Goal: Navigation & Orientation: Understand site structure

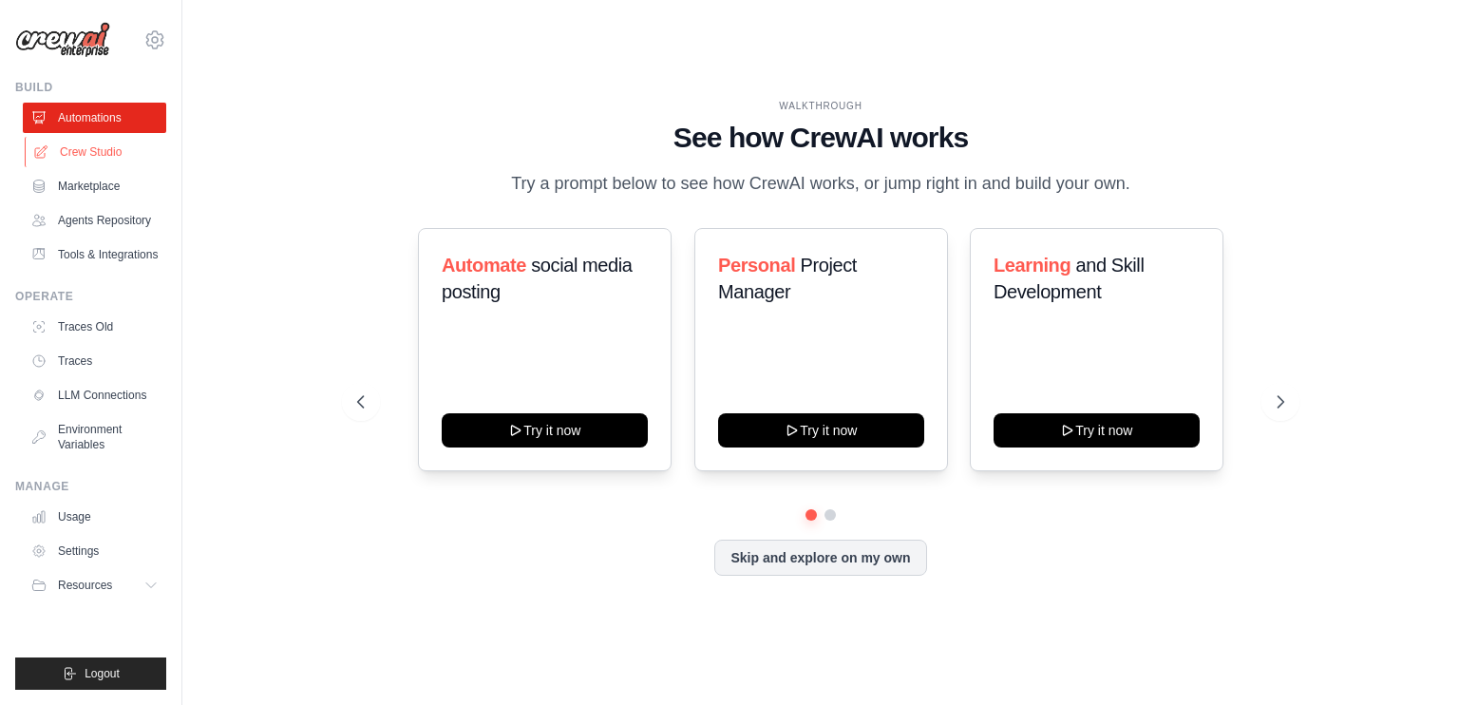
click at [91, 158] on link "Crew Studio" at bounding box center [96, 152] width 143 height 30
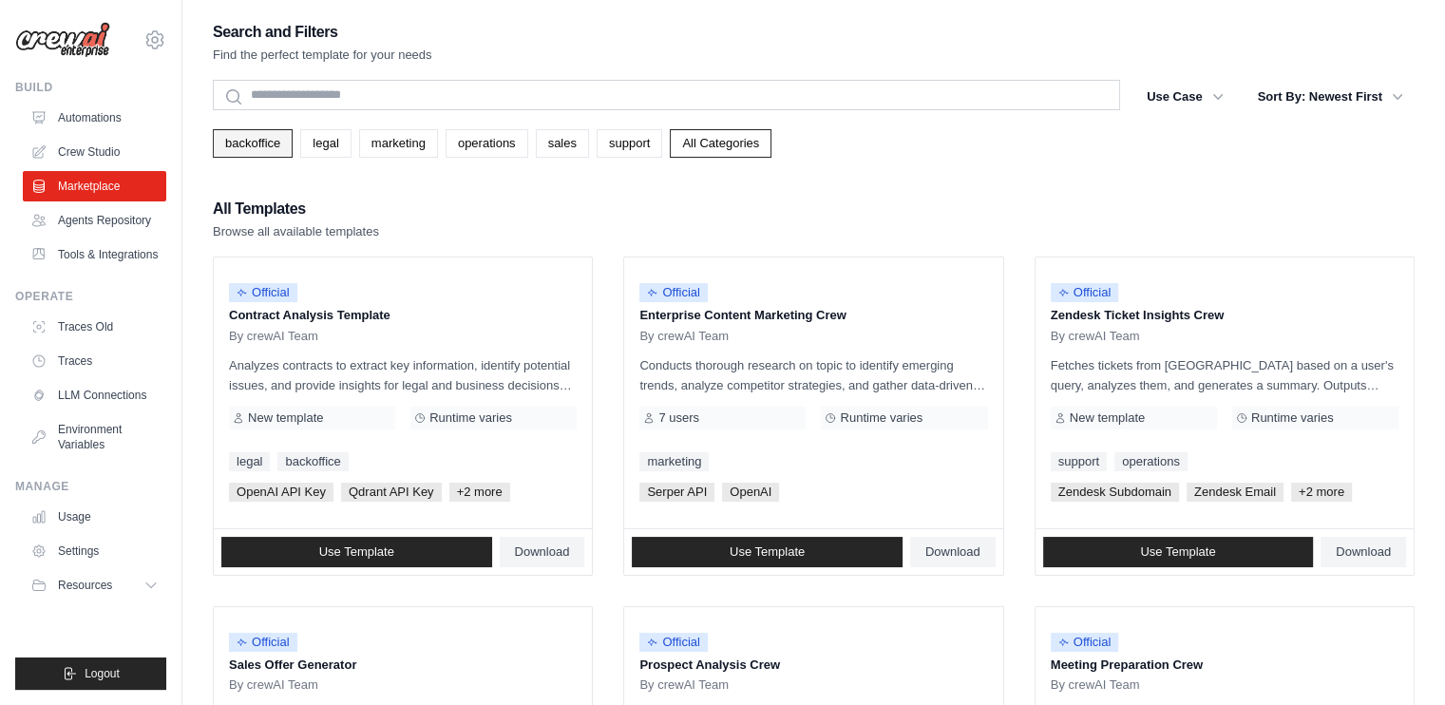
click at [262, 143] on link "backoffice" at bounding box center [253, 143] width 80 height 28
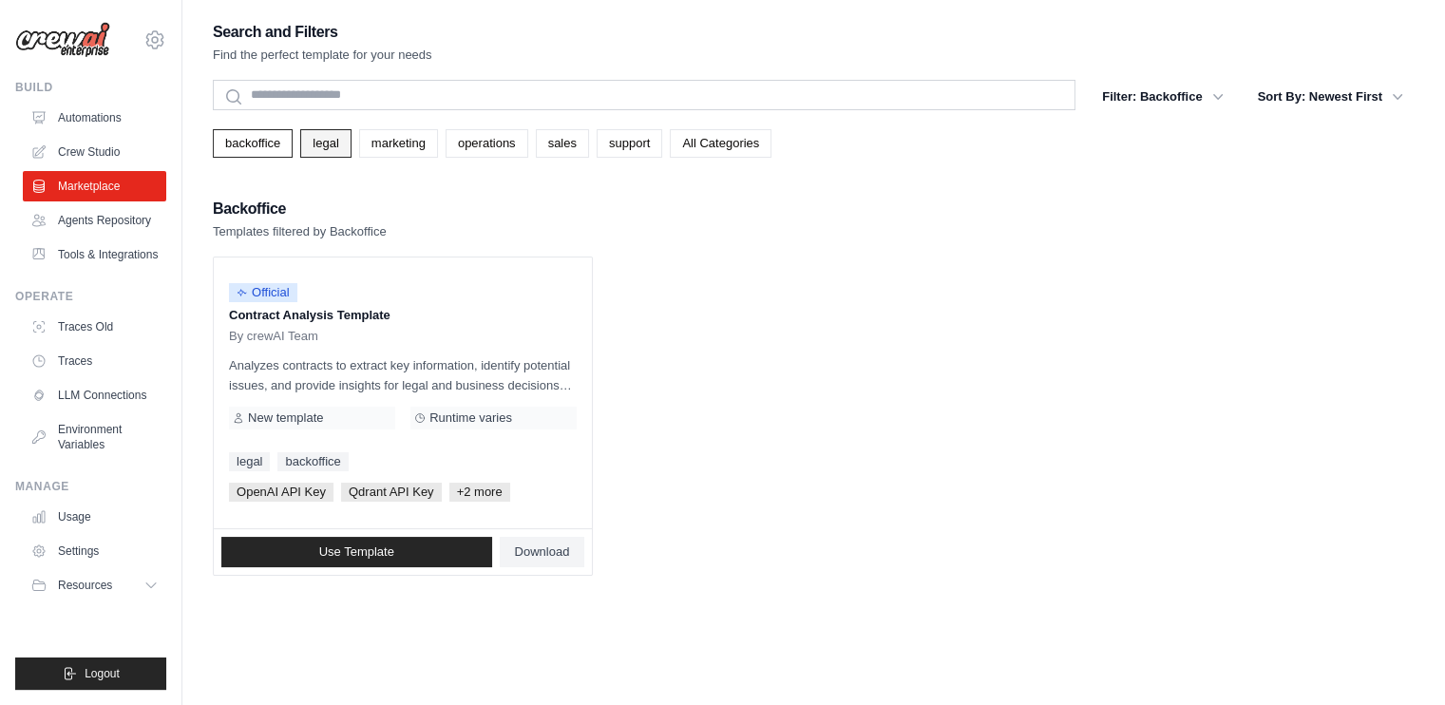
click at [328, 146] on link "legal" at bounding box center [325, 143] width 50 height 28
click at [403, 146] on link "marketing" at bounding box center [398, 143] width 79 height 28
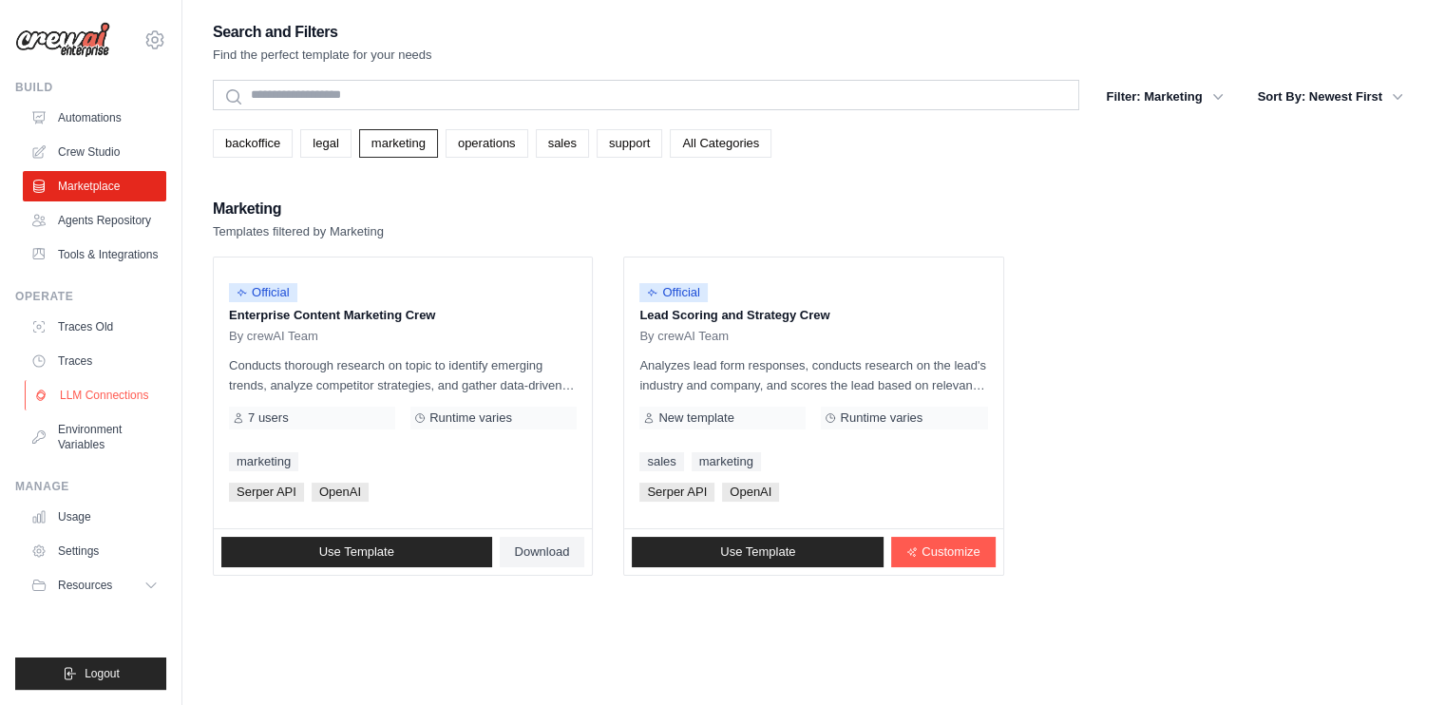
click at [112, 389] on link "LLM Connections" at bounding box center [96, 395] width 143 height 30
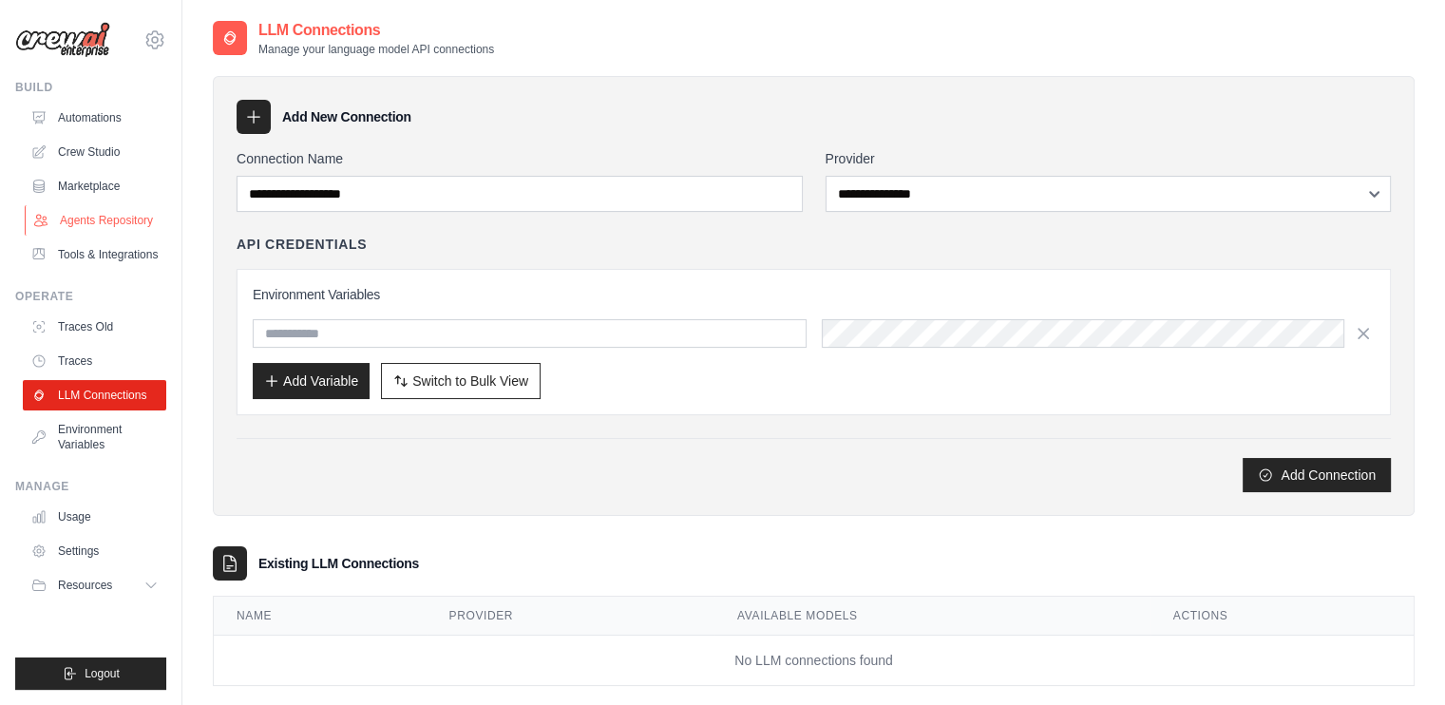
click at [97, 219] on link "Agents Repository" at bounding box center [96, 220] width 143 height 30
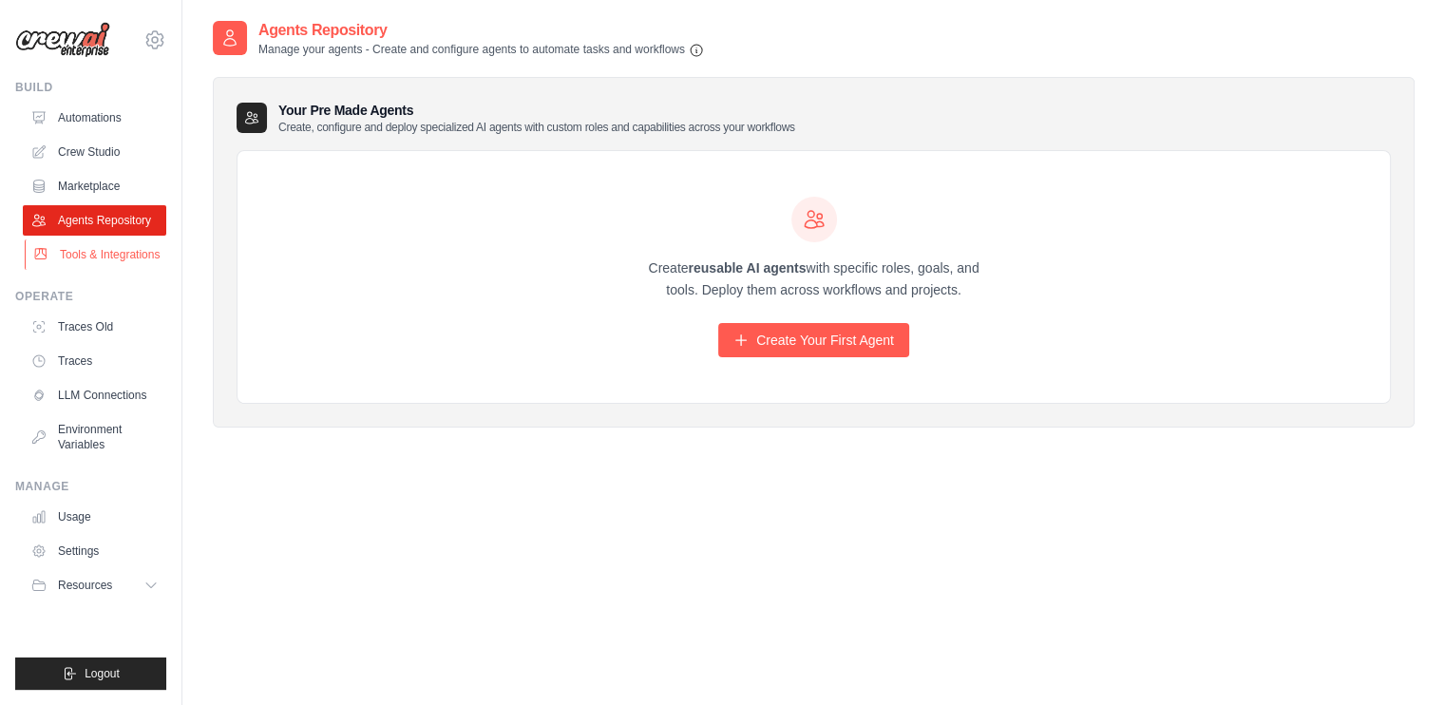
click at [123, 251] on link "Tools & Integrations" at bounding box center [96, 254] width 143 height 30
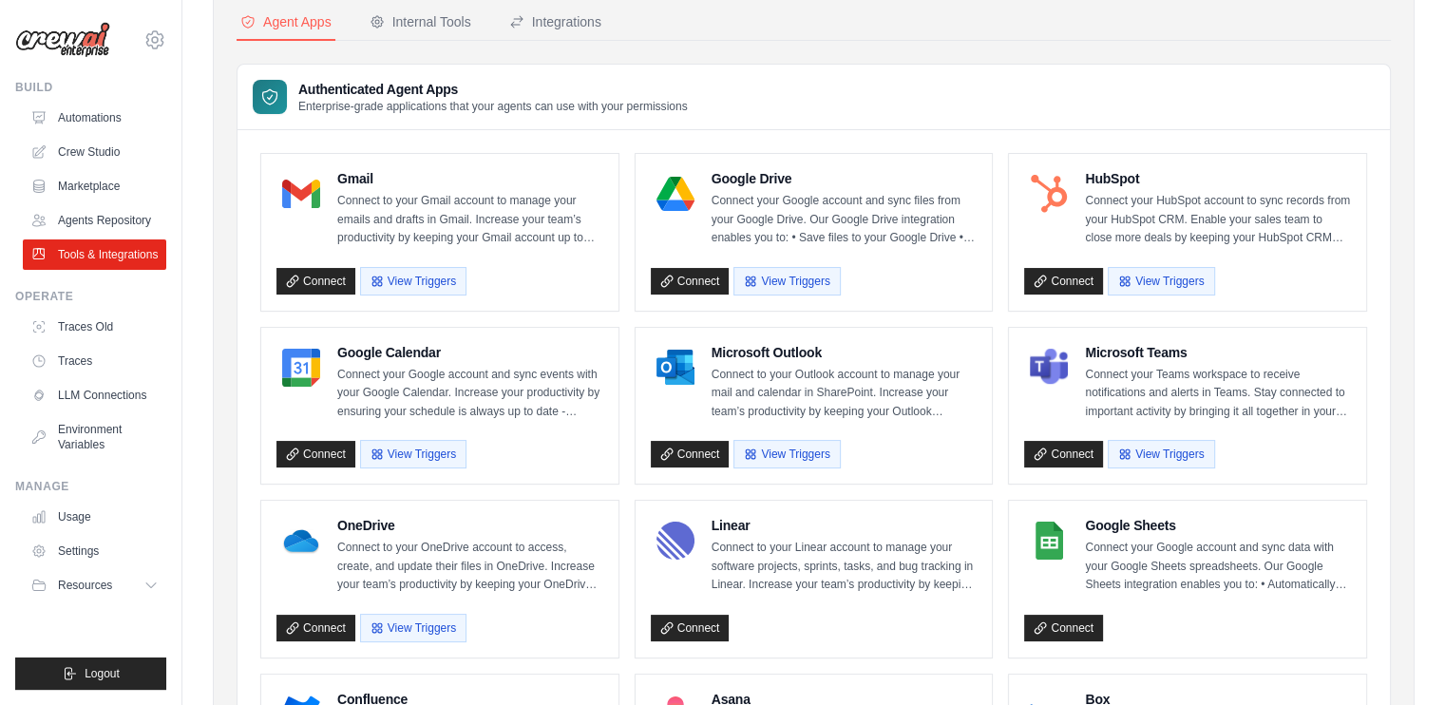
scroll to position [380, 0]
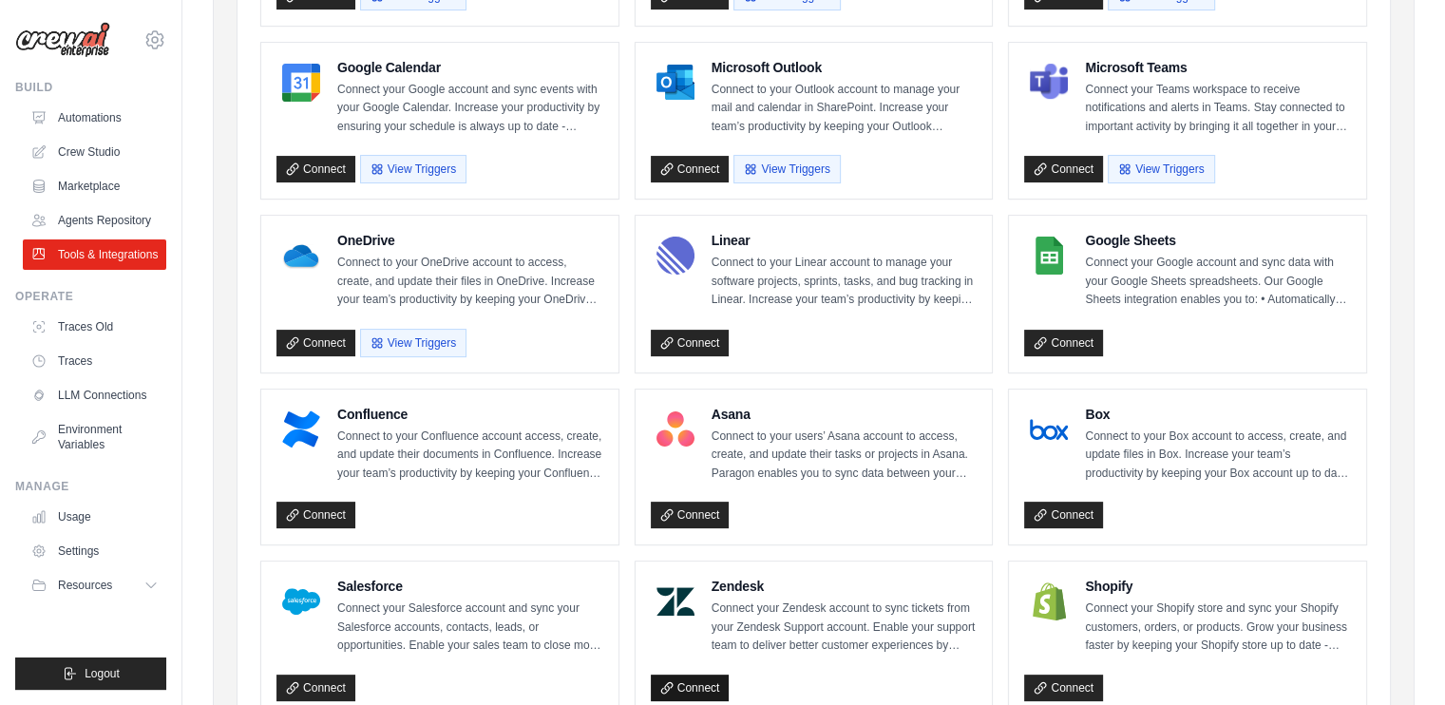
click at [716, 679] on link "Connect" at bounding box center [690, 687] width 79 height 27
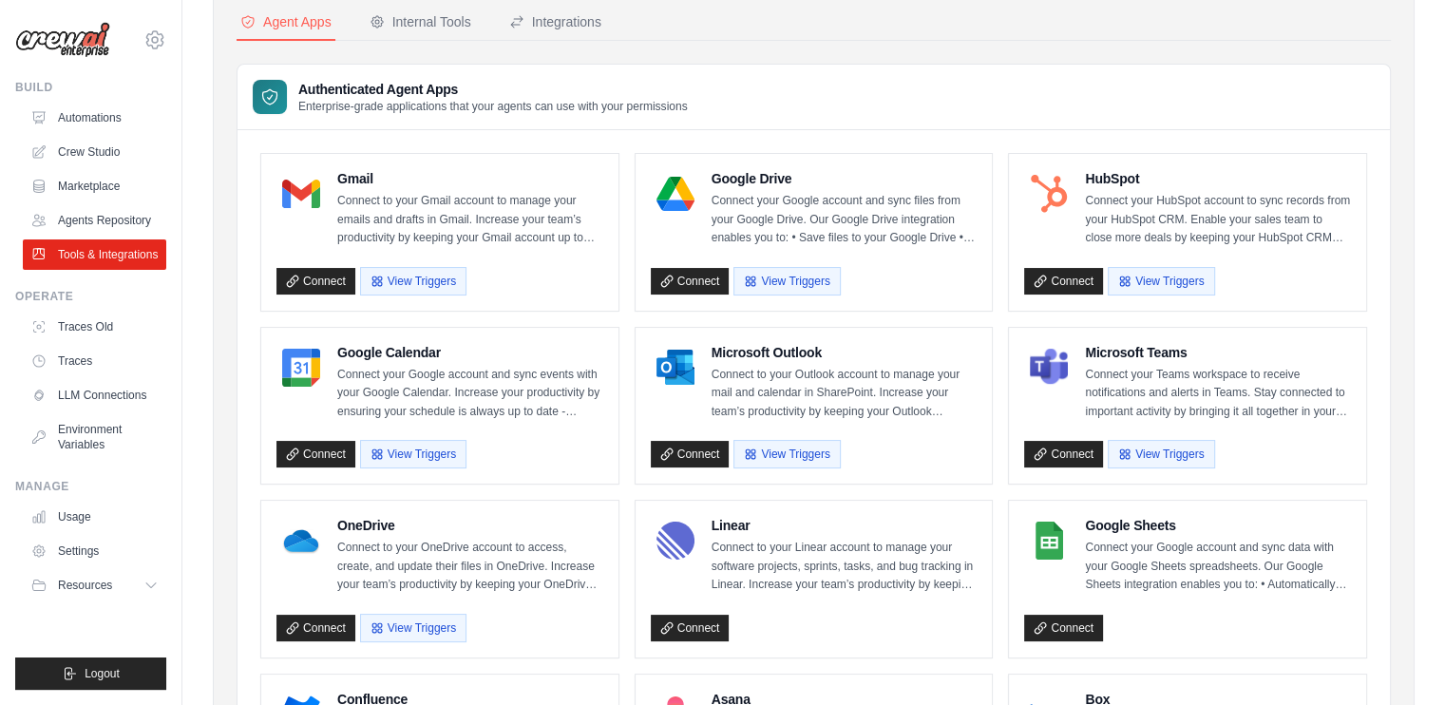
scroll to position [0, 0]
